Goal: Transaction & Acquisition: Purchase product/service

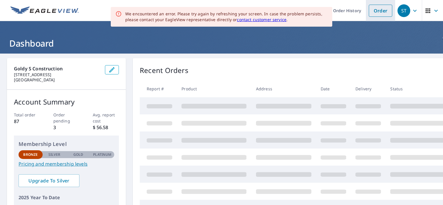
drag, startPoint x: 0, startPoint y: 0, endPoint x: 368, endPoint y: 12, distance: 368.6
click at [368, 12] on link "Order" at bounding box center [379, 11] width 23 height 12
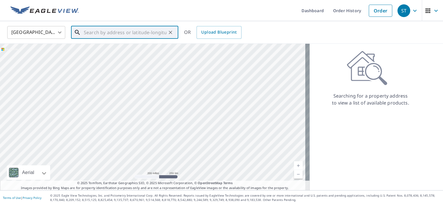
click at [108, 34] on input "text" at bounding box center [125, 32] width 83 height 16
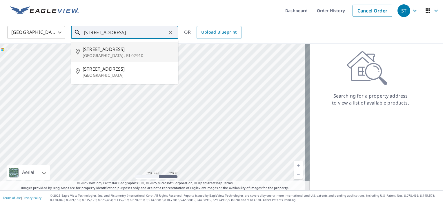
click at [100, 53] on p "[GEOGRAPHIC_DATA], RI 02910" at bounding box center [128, 56] width 91 height 6
type input "[STREET_ADDRESS]"
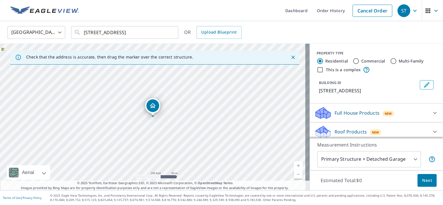
click at [341, 129] on p "Roof Products" at bounding box center [350, 131] width 32 height 7
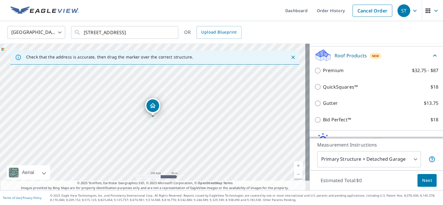
scroll to position [76, 0]
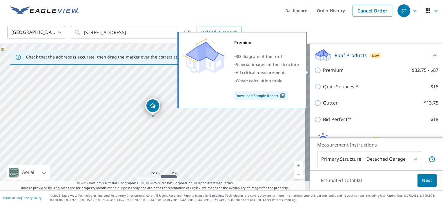
click at [326, 71] on p "Premium" at bounding box center [333, 70] width 21 height 7
click at [323, 71] on input "Premium $32.75 - $87" at bounding box center [318, 70] width 9 height 7
checkbox input "true"
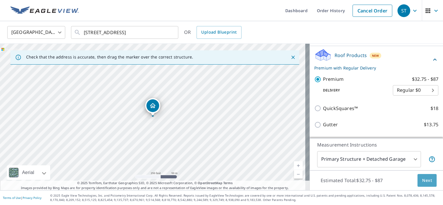
click at [422, 184] on span "Next" at bounding box center [427, 180] width 10 height 7
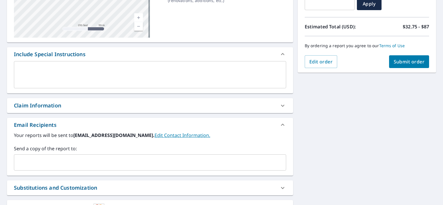
scroll to position [112, 0]
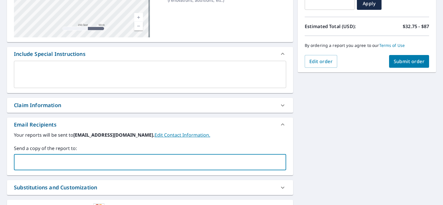
click at [77, 158] on input "text" at bounding box center [146, 162] width 258 height 11
type input "[EMAIL_ADDRESS][DOMAIN_NAME]"
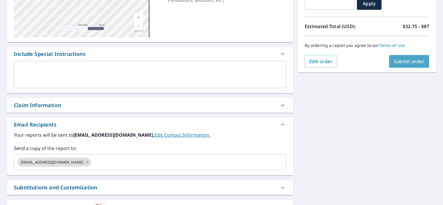
click at [407, 62] on span "Submit order" at bounding box center [408, 61] width 31 height 6
